Goal: Navigation & Orientation: Understand site structure

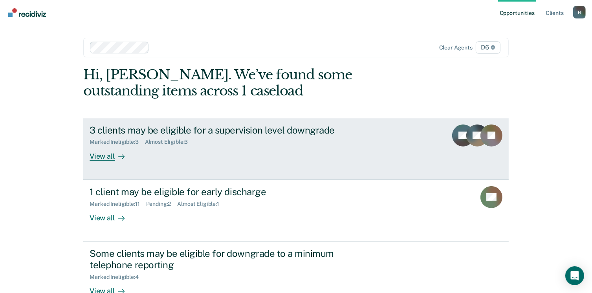
click at [101, 160] on div "View all" at bounding box center [112, 152] width 44 height 15
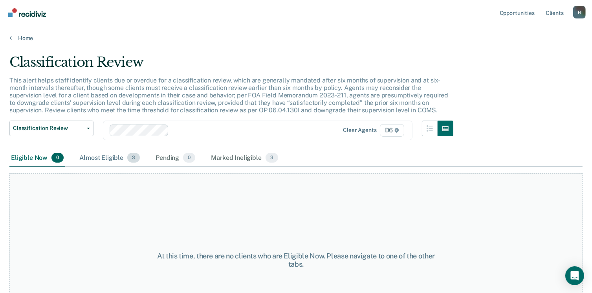
click at [98, 157] on div "Almost Eligible 3" at bounding box center [110, 158] width 64 height 17
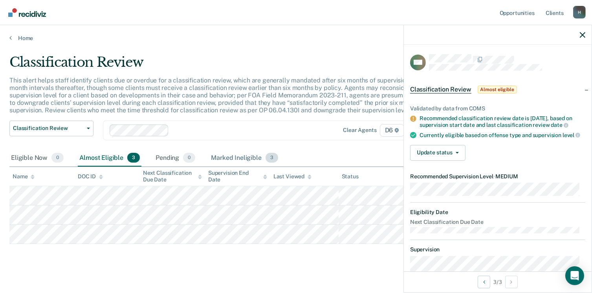
click at [215, 161] on div "Marked Ineligible 3" at bounding box center [244, 158] width 70 height 17
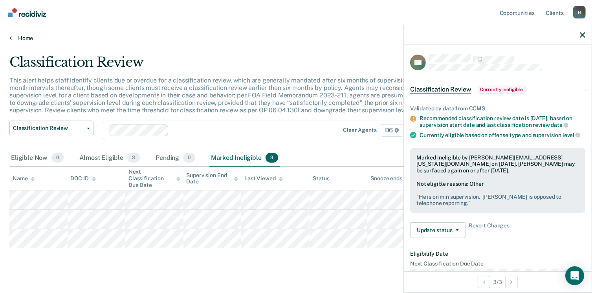
click at [23, 40] on link "Home" at bounding box center [295, 38] width 573 height 7
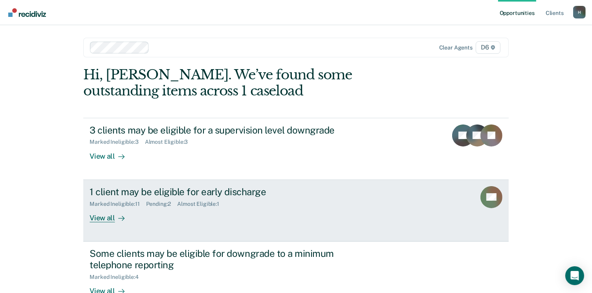
click at [91, 214] on div "View all" at bounding box center [112, 214] width 44 height 15
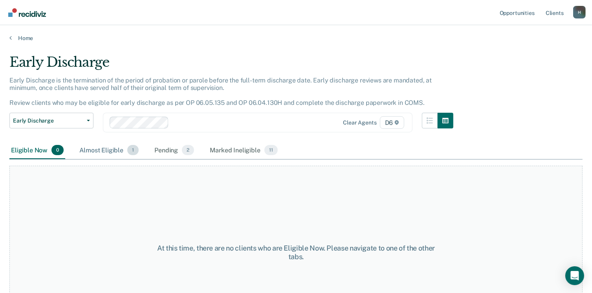
click at [95, 152] on div "Almost Eligible 1" at bounding box center [109, 150] width 62 height 17
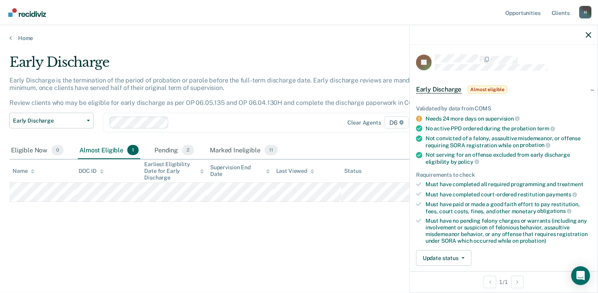
click at [140, 226] on div "Early Discharge Early Discharge is the termination of the period of probation o…" at bounding box center [298, 144] width 579 height 180
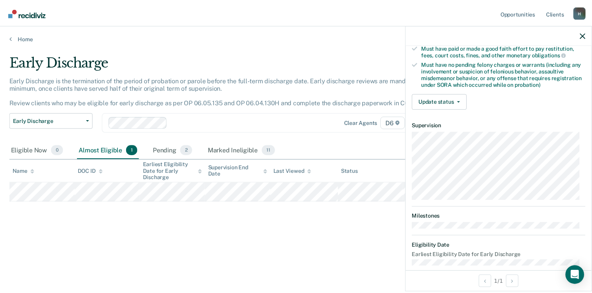
scroll to position [157, 0]
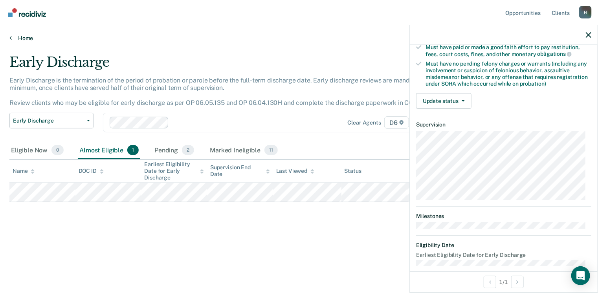
click at [23, 37] on link "Home" at bounding box center [298, 38] width 579 height 7
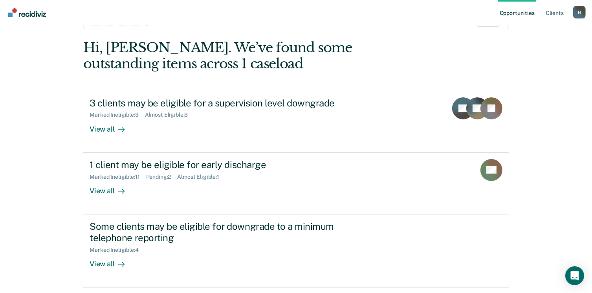
scroll to position [39, 0]
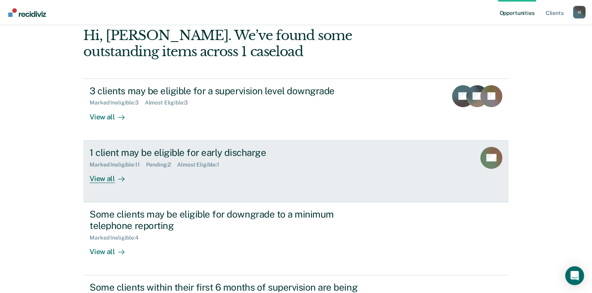
click at [94, 182] on div "View all" at bounding box center [112, 175] width 44 height 15
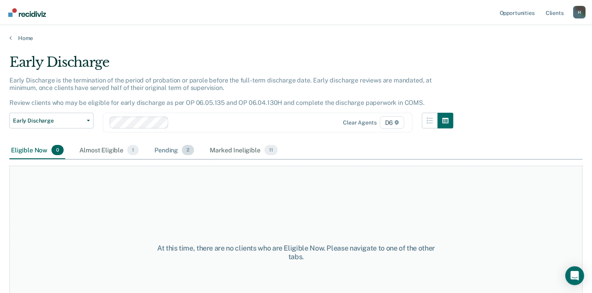
click at [167, 146] on div "Pending 2" at bounding box center [174, 150] width 43 height 17
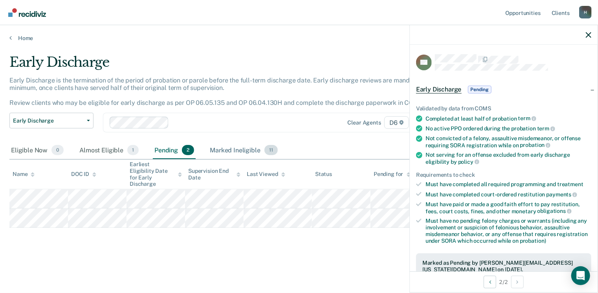
click at [226, 150] on div "Marked Ineligible 11" at bounding box center [243, 150] width 71 height 17
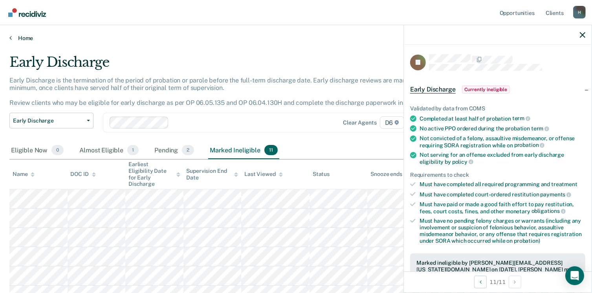
click at [31, 39] on link "Home" at bounding box center [295, 38] width 573 height 7
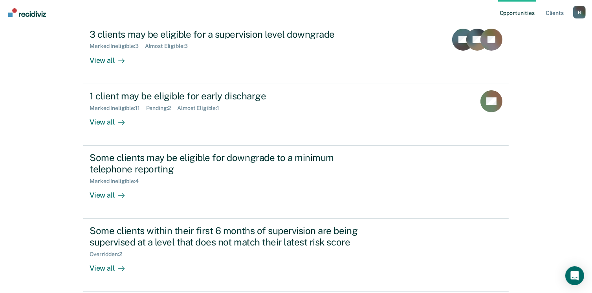
scroll to position [118, 0]
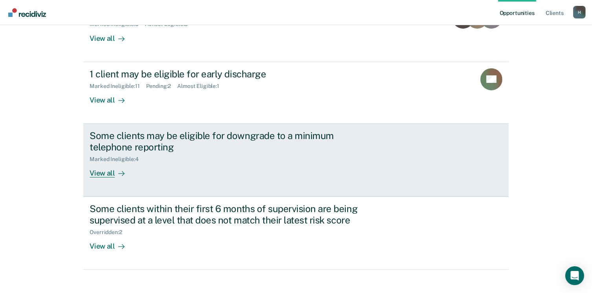
click at [97, 173] on div "View all" at bounding box center [112, 169] width 44 height 15
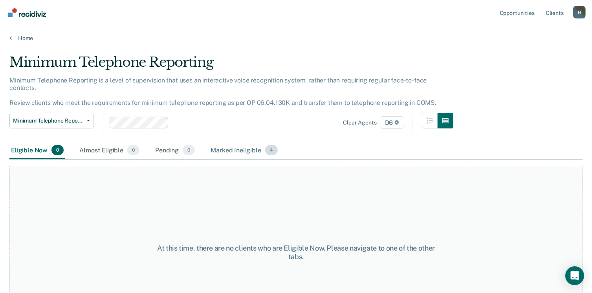
click at [227, 142] on div "Marked Ineligible 4" at bounding box center [244, 150] width 70 height 17
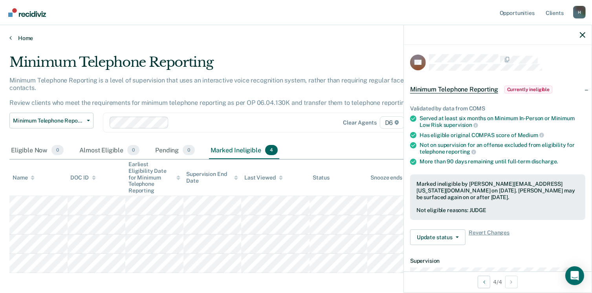
click at [24, 35] on link "Home" at bounding box center [295, 38] width 573 height 7
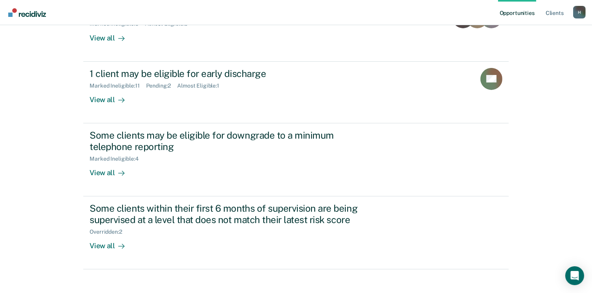
scroll to position [125, 0]
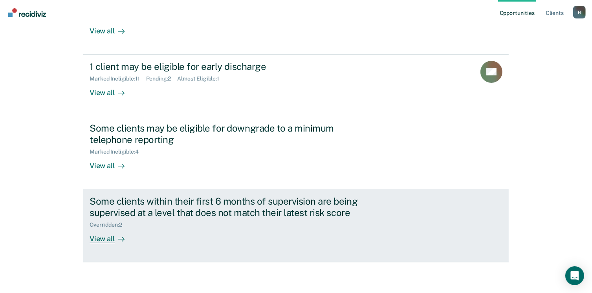
click at [101, 239] on div "View all" at bounding box center [112, 235] width 44 height 15
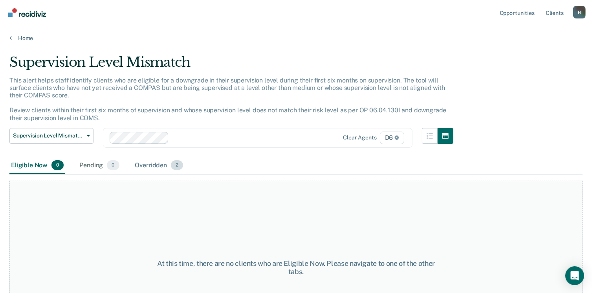
click at [141, 164] on div "Overridden 2" at bounding box center [159, 165] width 51 height 17
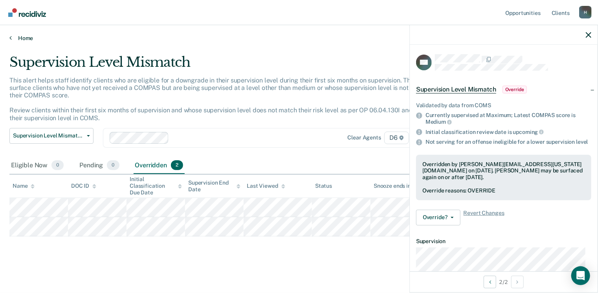
click at [27, 38] on link "Home" at bounding box center [298, 38] width 579 height 7
